Goal: Browse casually

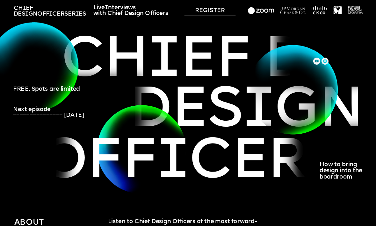
scroll to position [18, 0]
